Goal: Information Seeking & Learning: Learn about a topic

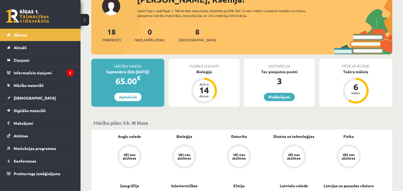
scroll to position [30, 0]
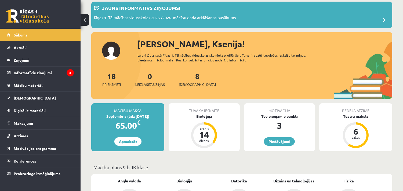
click at [196, 109] on div "Tuvākā ieskaite" at bounding box center [204, 108] width 71 height 10
click at [226, 121] on div "Tuvākā ieskaite Bioloģija Atlicis 14 dienas" at bounding box center [204, 127] width 71 height 48
click at [216, 111] on div "Tuvākā ieskaite" at bounding box center [204, 108] width 71 height 10
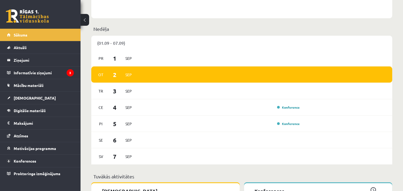
scroll to position [388, 0]
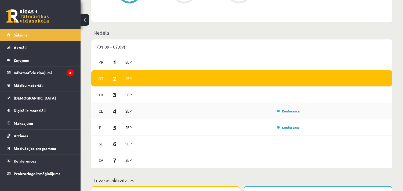
click at [290, 111] on link "Konference" at bounding box center [288, 111] width 23 height 4
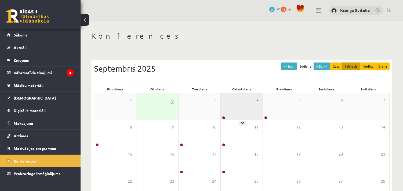
click at [228, 118] on div "4" at bounding box center [242, 106] width 42 height 27
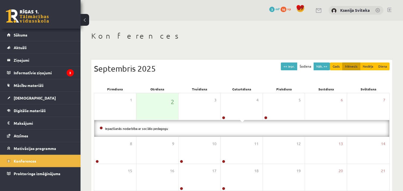
click at [149, 130] on li "Iepazīšanās nodarbība ar sociālo pedagogu" at bounding box center [242, 129] width 285 height 6
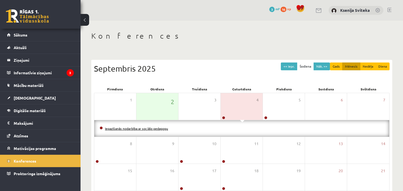
click at [155, 127] on link "Iepazīšanās nodarbība ar sociālo pedagogu" at bounding box center [136, 129] width 63 height 4
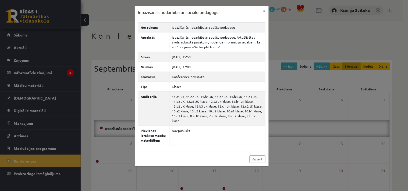
click at [327, 42] on div "Iepazīšanās nodarbība ar sociālo pedagogu × Nosaukums Iepazīšanās nodarbība ar …" at bounding box center [204, 95] width 408 height 191
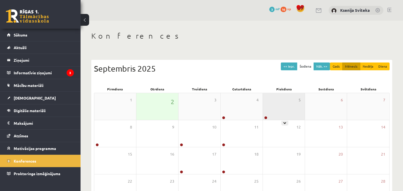
click at [278, 111] on div "5" at bounding box center [284, 106] width 42 height 27
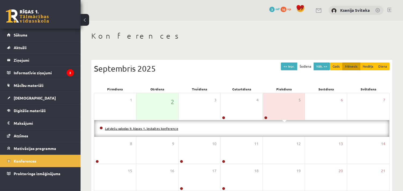
click at [160, 128] on link "Latviešu valodas 9. klases 1. ieskaites konference" at bounding box center [141, 129] width 73 height 4
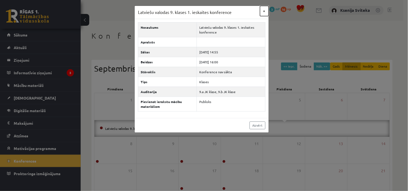
click at [264, 10] on button "×" at bounding box center [264, 11] width 9 height 10
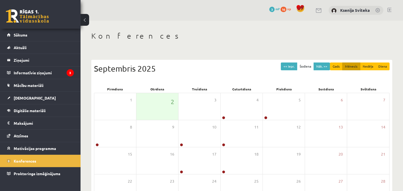
click at [302, 9] on span at bounding box center [301, 9] width 8 height 8
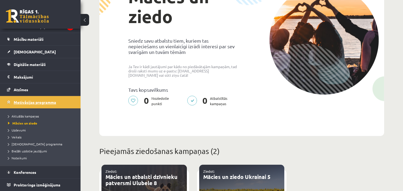
scroll to position [60, 0]
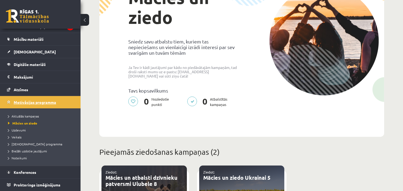
click at [26, 103] on span "Motivācijas programma" at bounding box center [35, 102] width 42 height 5
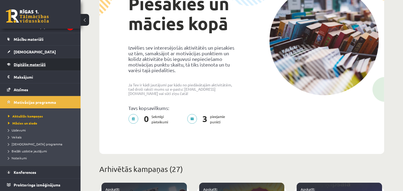
click at [26, 63] on span "Digitālie materiāli" at bounding box center [30, 64] width 32 height 5
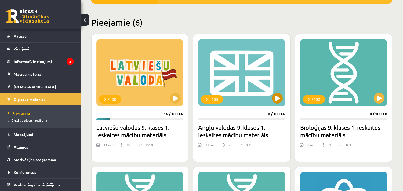
scroll to position [119, 0]
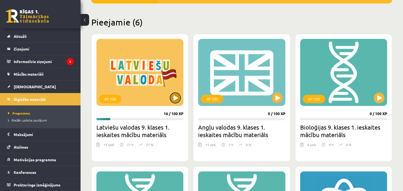
click at [175, 94] on button at bounding box center [175, 98] width 11 height 11
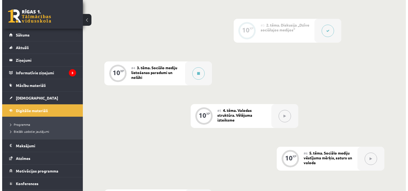
scroll to position [200, 0]
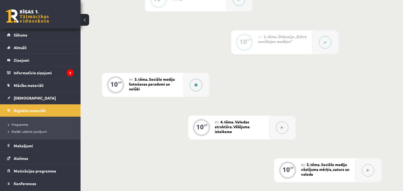
click at [196, 84] on icon at bounding box center [196, 85] width 3 height 3
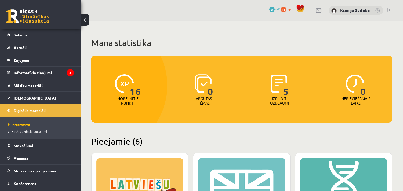
scroll to position [119, 0]
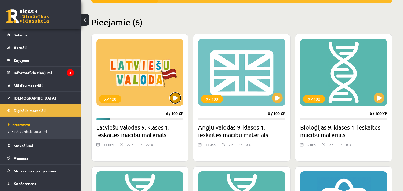
click at [177, 101] on button at bounding box center [175, 98] width 11 height 11
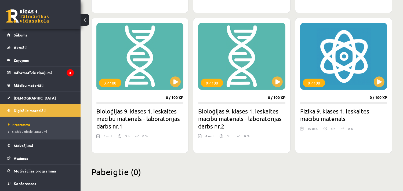
scroll to position [269, 0]
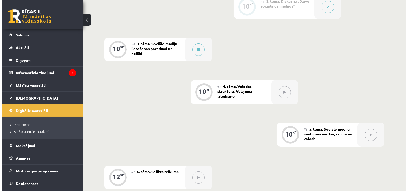
scroll to position [239, 0]
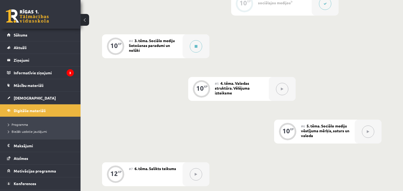
click at [371, 131] on button at bounding box center [368, 132] width 12 height 12
click at [195, 47] on icon at bounding box center [196, 46] width 3 height 3
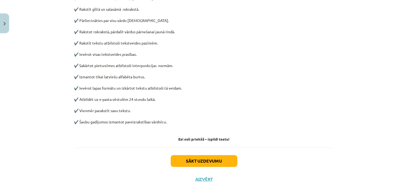
scroll to position [273, 0]
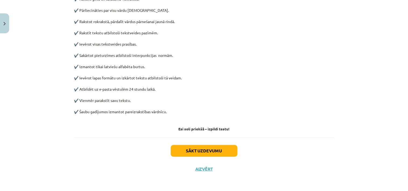
drag, startPoint x: 136, startPoint y: 44, endPoint x: 181, endPoint y: 112, distance: 81.4
copy div "Sociālo mediju lietošanas paradumi un nolūki 🔎 Noskaidro vārda ,,kodekss’’ nozī…"
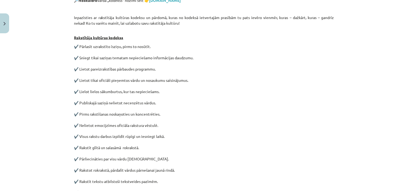
scroll to position [0, 0]
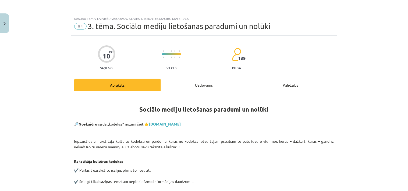
click at [76, 26] on span "#4" at bounding box center [80, 26] width 12 height 6
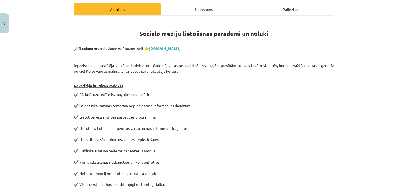
scroll to position [89, 0]
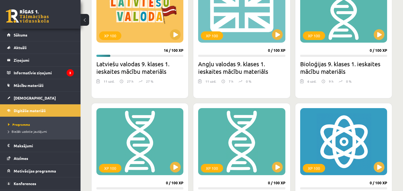
scroll to position [60, 0]
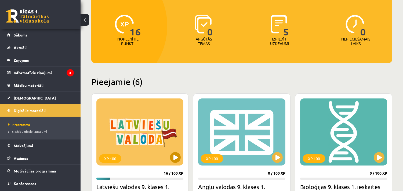
click at [151, 145] on div "XP 100" at bounding box center [139, 132] width 87 height 67
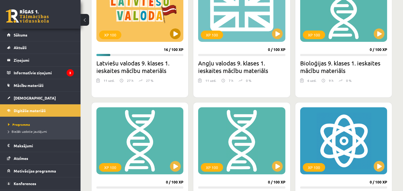
scroll to position [241, 0]
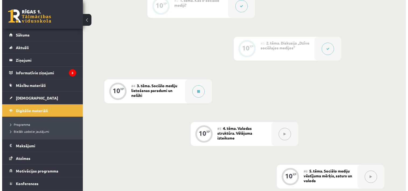
scroll to position [209, 0]
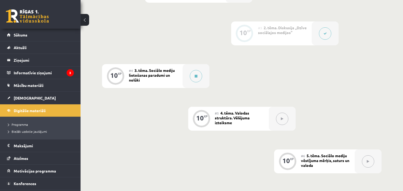
click at [276, 33] on span "2. tēma. Diskusija ,,Dzīve sociālajos medijos’’" at bounding box center [282, 30] width 49 height 10
click at [327, 33] on icon at bounding box center [325, 33] width 3 height 3
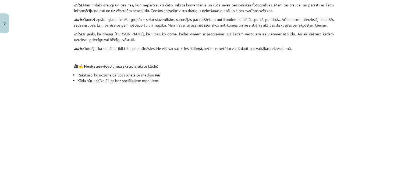
scroll to position [426, 0]
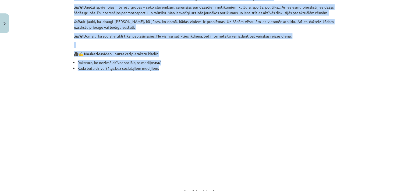
drag, startPoint x: 152, startPoint y: 19, endPoint x: 163, endPoint y: 67, distance: 48.5
copy div "Diskusija. Dzīve sociālajos medijos Sociālie tīkli ir tīmekļa vietnes, kurās pe…"
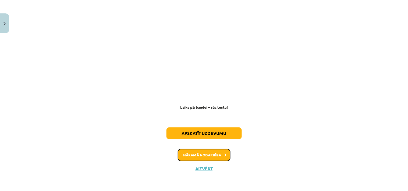
click at [210, 155] on button "Nākamā nodarbība" at bounding box center [204, 155] width 53 height 12
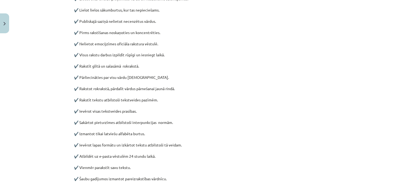
scroll to position [273, 0]
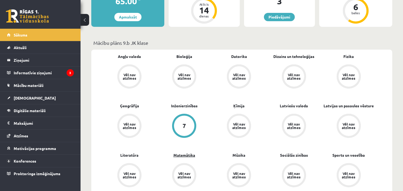
scroll to position [119, 0]
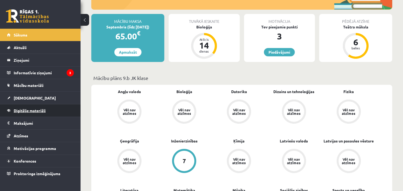
click at [41, 111] on span "Digitālie materiāli" at bounding box center [30, 110] width 32 height 5
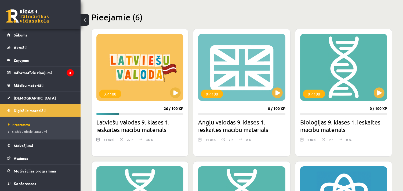
scroll to position [122, 0]
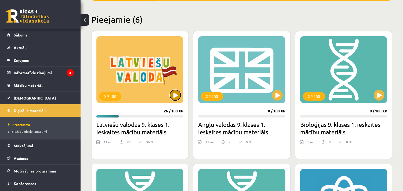
click at [177, 95] on button at bounding box center [175, 95] width 11 height 11
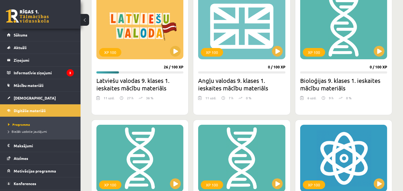
scroll to position [182, 0]
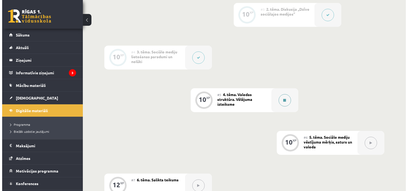
scroll to position [239, 0]
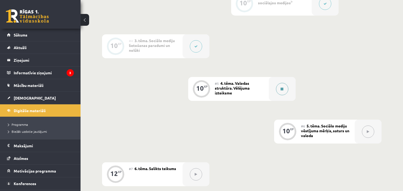
click at [283, 88] on icon at bounding box center [282, 89] width 3 height 3
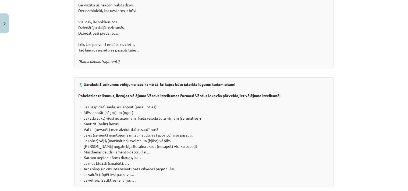
scroll to position [1000, 0]
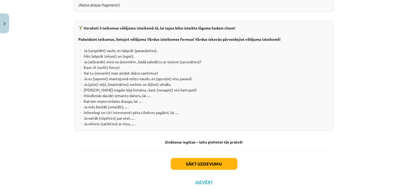
drag, startPoint x: 147, startPoint y: 108, endPoint x: 149, endPoint y: 110, distance: 3.0
copy div "alodas struktūra. Vēlējuma izteiksme. 🎥 Noskaties video par vēlējuma izteiksm…"
click at [352, 106] on div "Mācību tēma: Latviešu valodas 9. klases 1. ieskaites mācību materiāls #5 4. tēm…" at bounding box center [204, 95] width 408 height 191
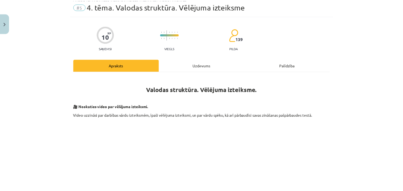
scroll to position [0, 0]
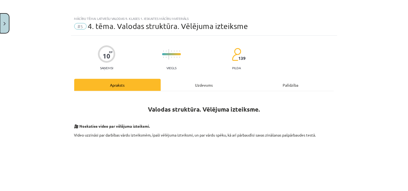
click at [2, 23] on button "Close" at bounding box center [4, 23] width 9 height 20
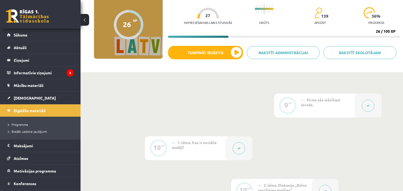
scroll to position [51, 0]
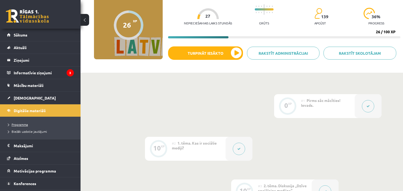
click at [24, 124] on span "Programma" at bounding box center [18, 125] width 20 height 4
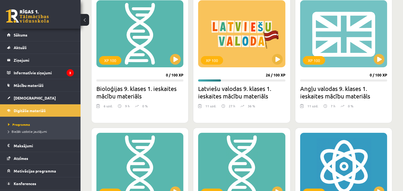
scroll to position [122, 0]
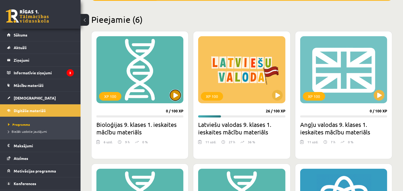
click at [176, 95] on button at bounding box center [175, 95] width 11 height 11
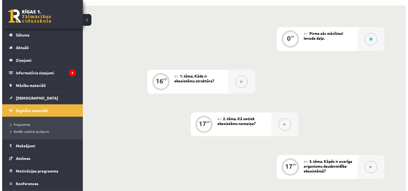
scroll to position [119, 0]
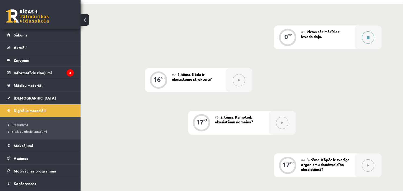
click at [368, 38] on icon at bounding box center [368, 37] width 3 height 3
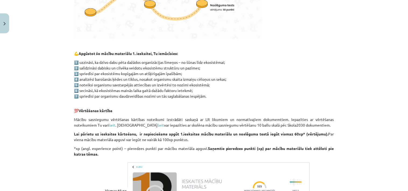
scroll to position [305, 0]
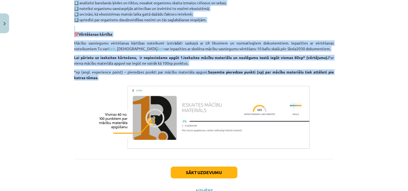
drag, startPoint x: 74, startPoint y: 68, endPoint x: 333, endPoint y: 77, distance: 259.1
copy div "👋 Esi sveicināts priekšmeta Bioloģijas 9. klases 1. ieskaites mācību materiāla …"
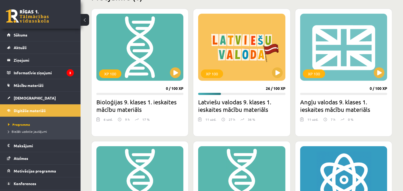
scroll to position [179, 0]
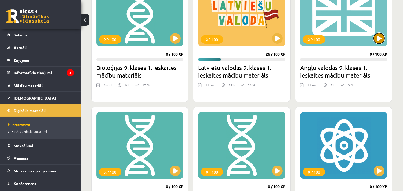
click at [380, 39] on button at bounding box center [379, 38] width 11 height 11
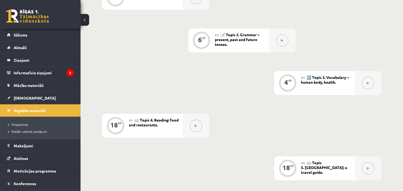
scroll to position [209, 0]
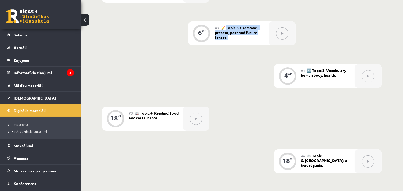
drag, startPoint x: 227, startPoint y: 27, endPoint x: 236, endPoint y: 38, distance: 14.9
click at [236, 38] on div "#3 📝 Topic 2. Grammar – present, past and future tenses." at bounding box center [242, 33] width 54 height 24
click at [261, 13] on div "0 XP #1 💡 Pirms sāc mācīties! Ievada daļa Introduction 6 XP #2 🔤 Topic 1. Vocab…" at bounding box center [242, 151] width 280 height 430
drag, startPoint x: 242, startPoint y: 27, endPoint x: 246, endPoint y: 35, distance: 9.4
click at [246, 35] on div "#3 📝 Topic 2. Grammar – present, past and future tenses." at bounding box center [242, 33] width 54 height 24
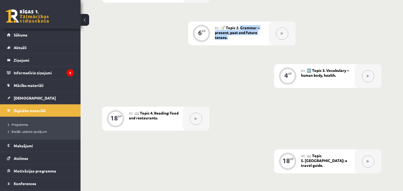
copy span "rammar – present, past and future tenses."
